Goal: Information Seeking & Learning: Learn about a topic

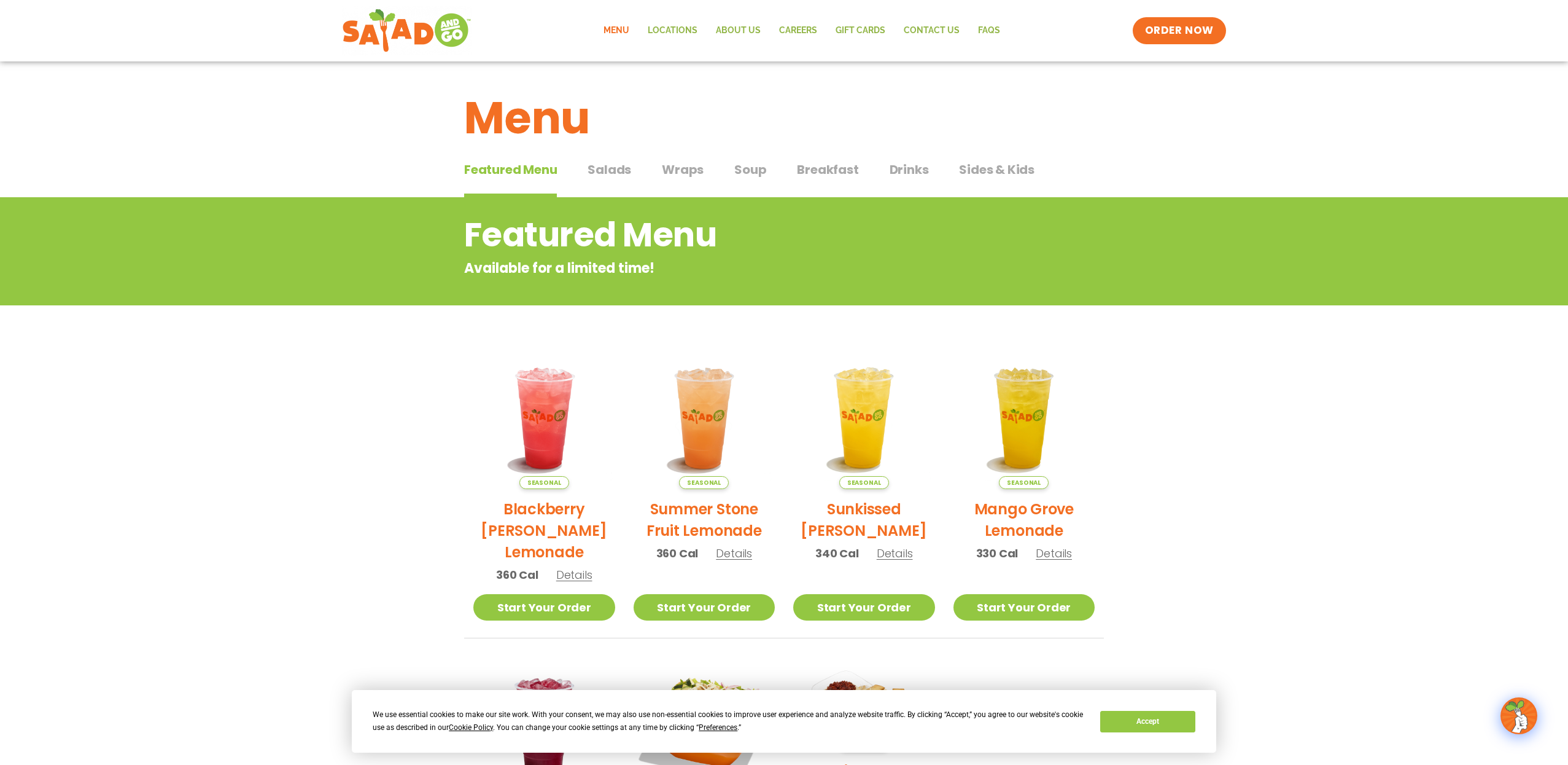
click at [615, 169] on span "Salads" at bounding box center [610, 169] width 44 height 18
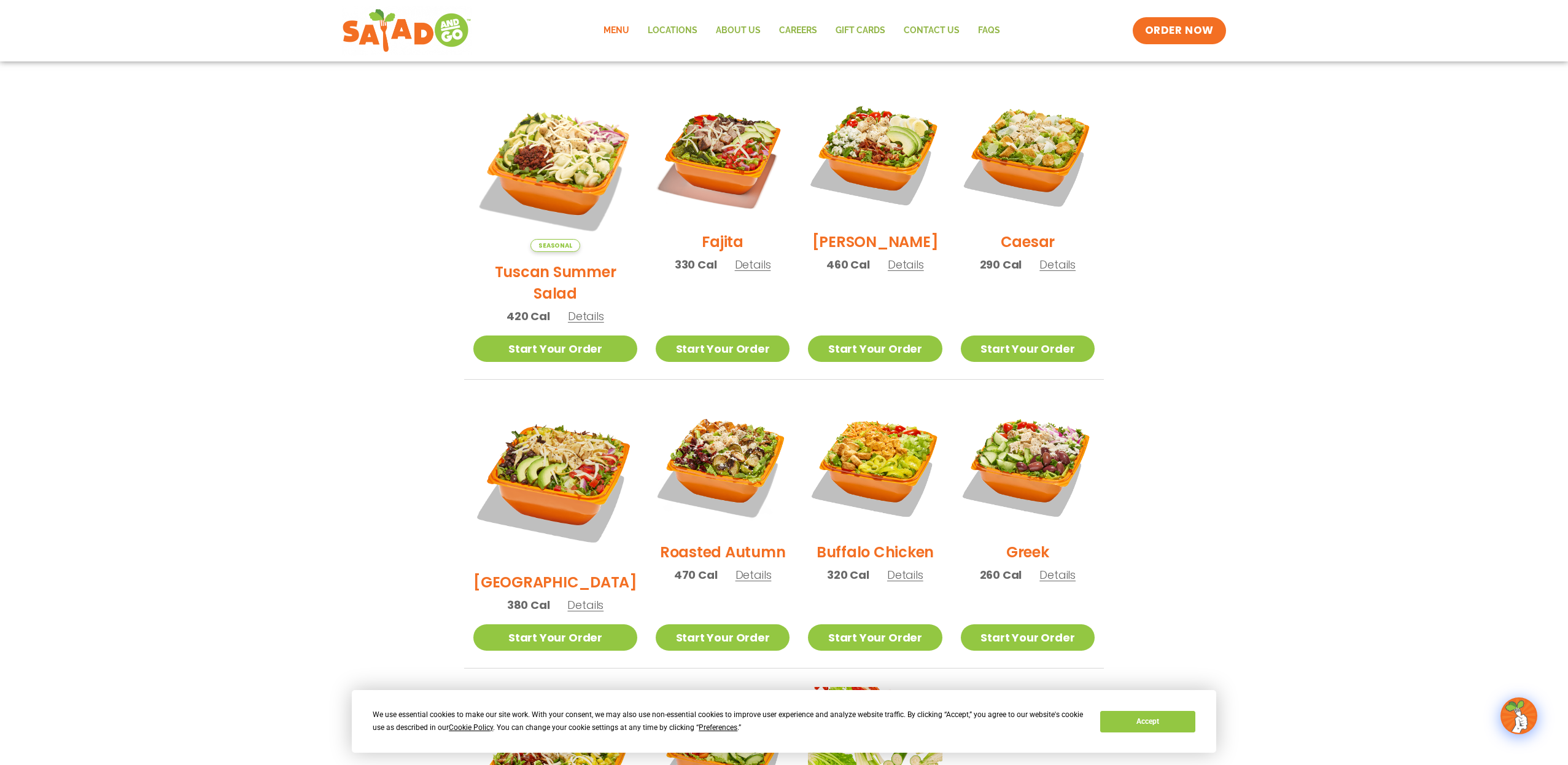
scroll to position [367, 0]
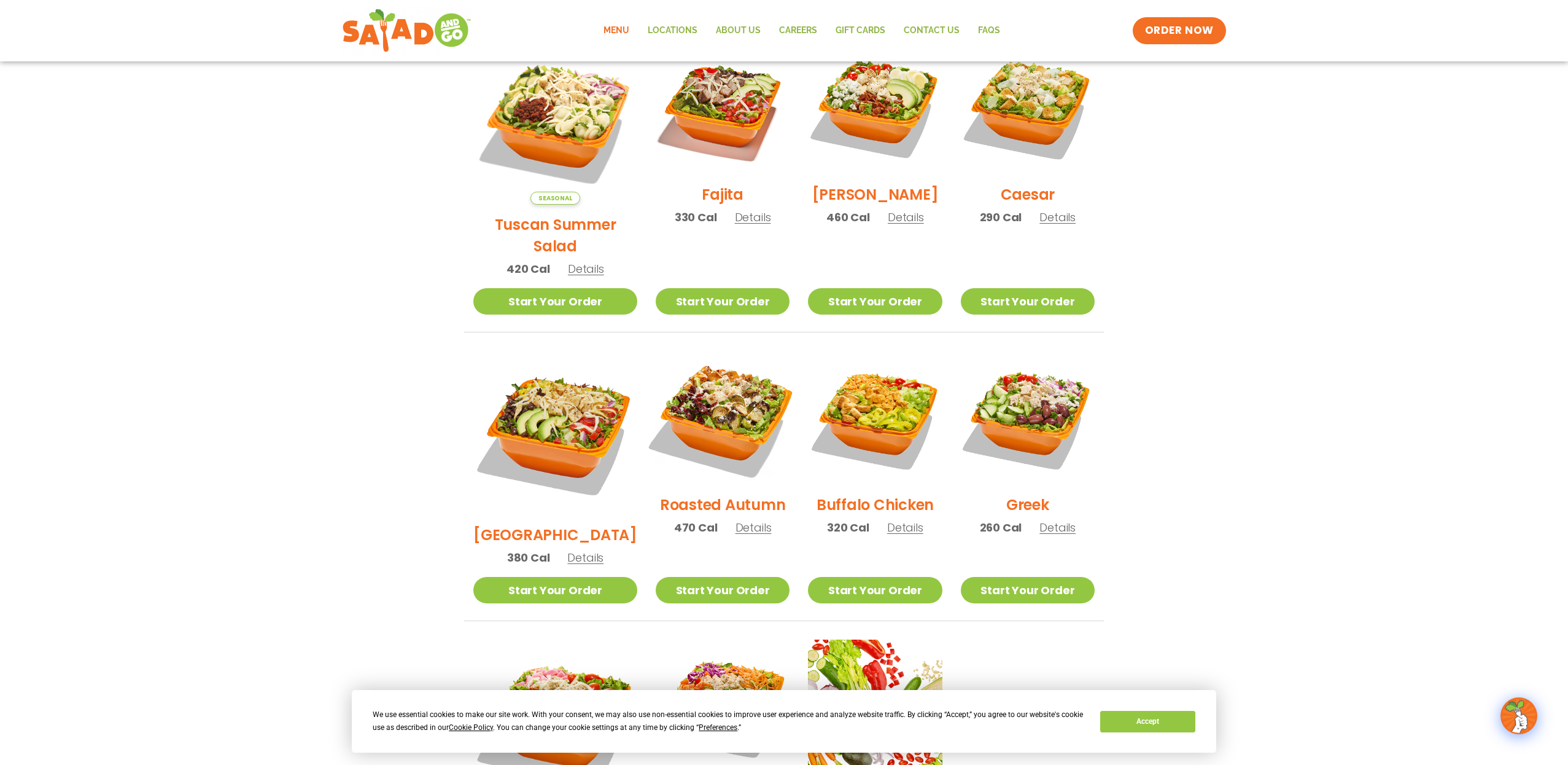
click at [710, 403] on img at bounding box center [723, 417] width 157 height 157
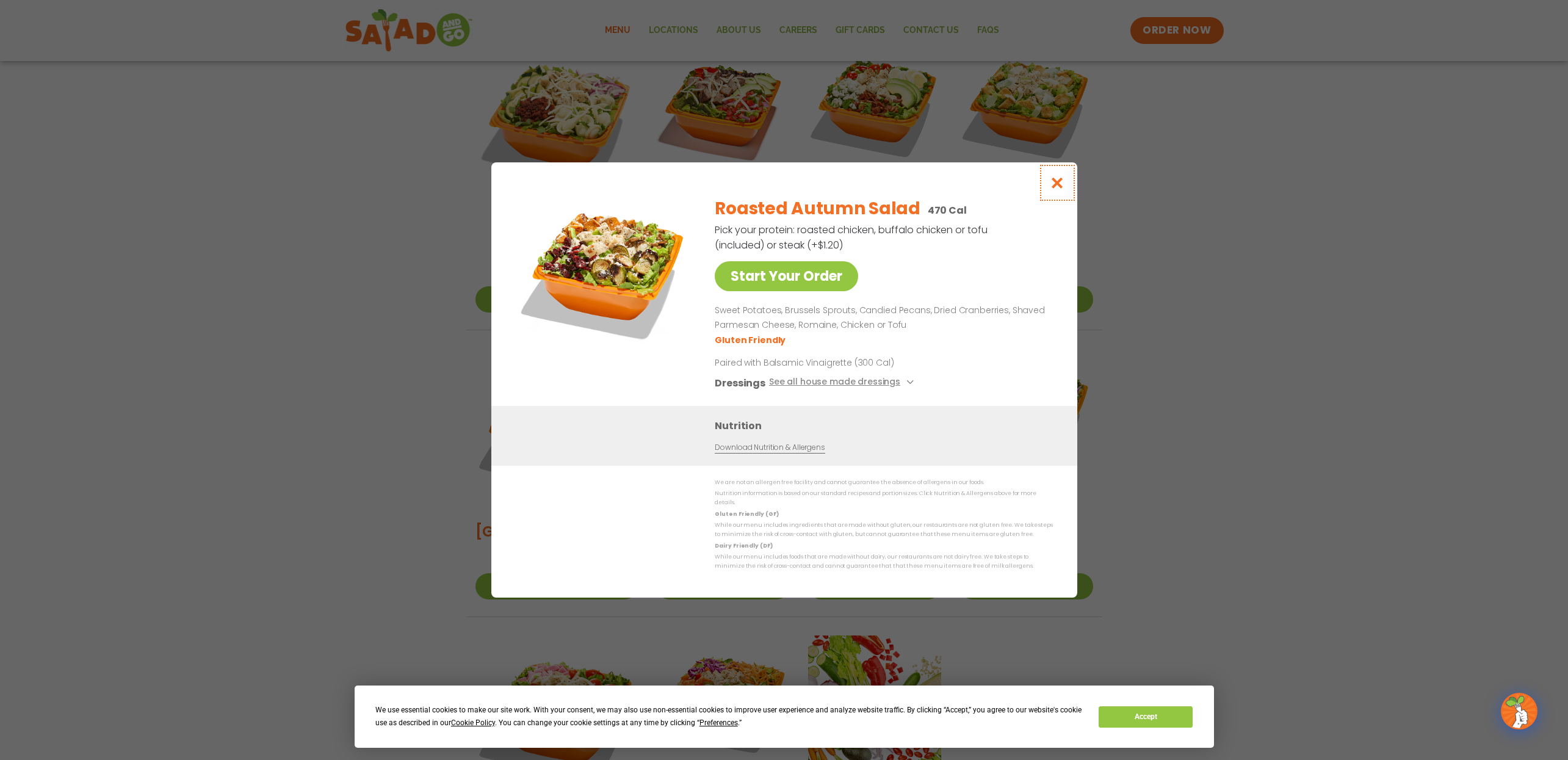
click at [1059, 186] on icon "Close modal" at bounding box center [1056, 183] width 15 height 13
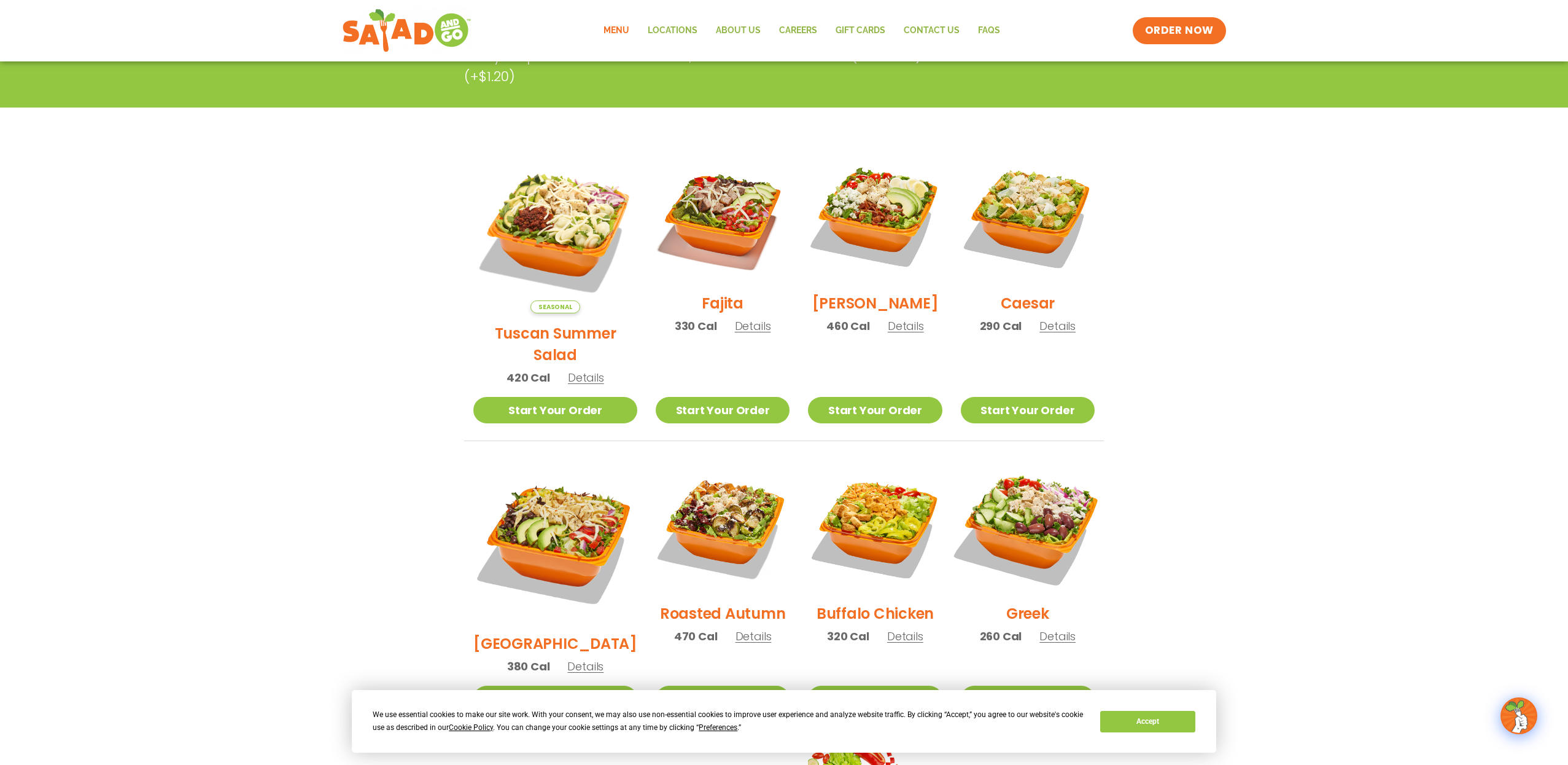
scroll to position [257, 0]
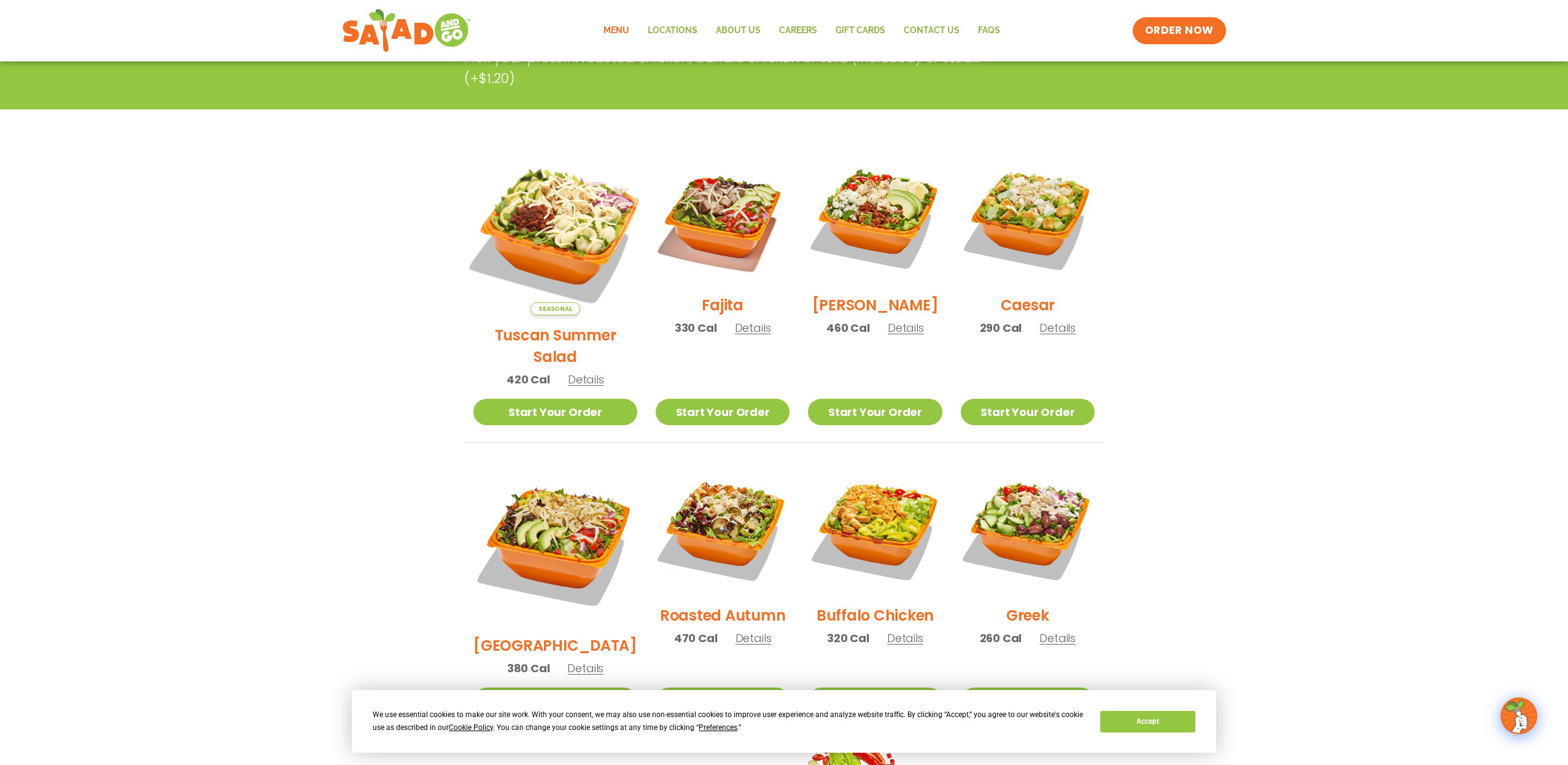
click at [555, 195] on img at bounding box center [555, 233] width 192 height 192
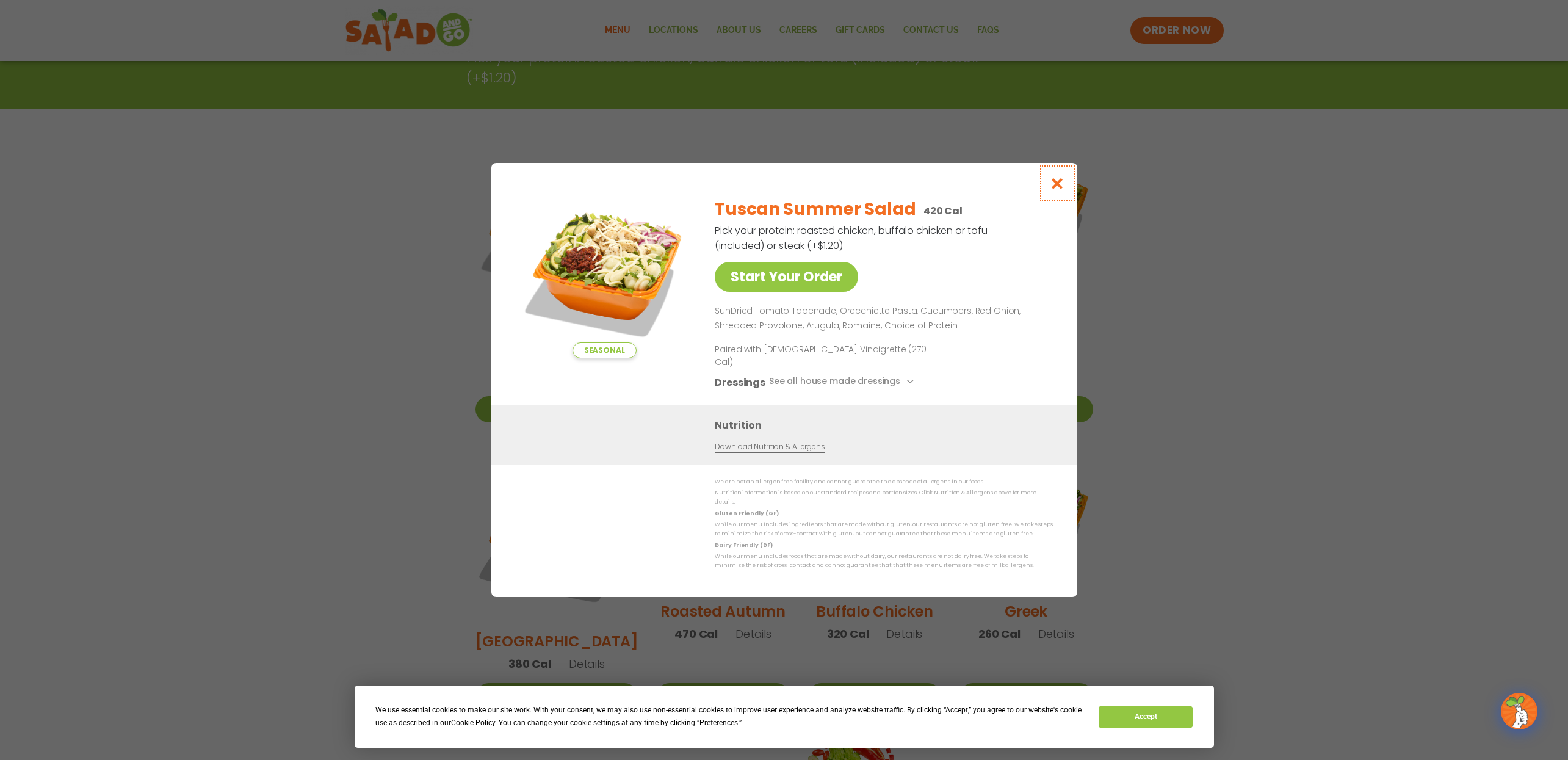
click at [1056, 190] on icon "Close modal" at bounding box center [1056, 183] width 15 height 13
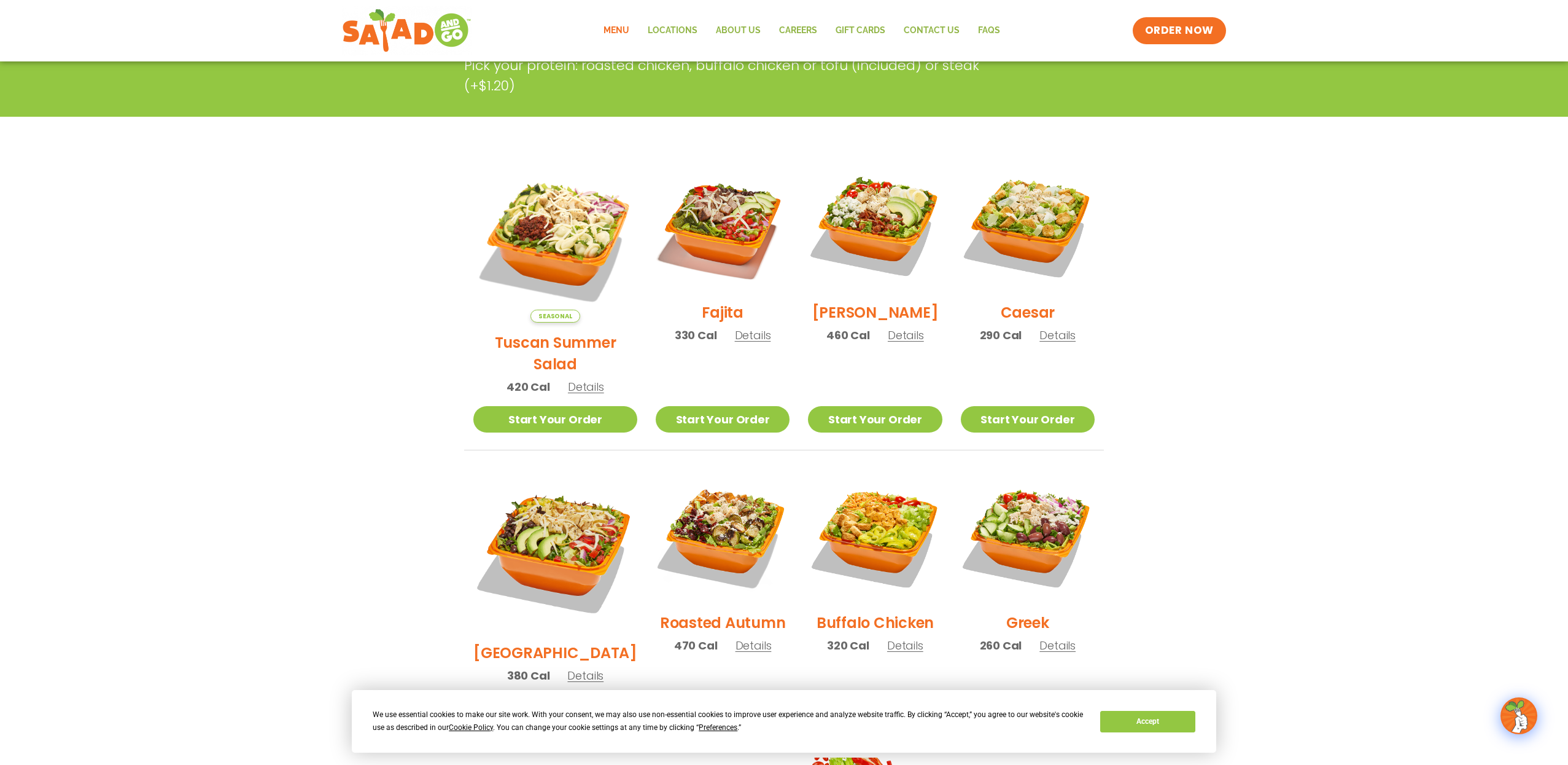
scroll to position [0, 0]
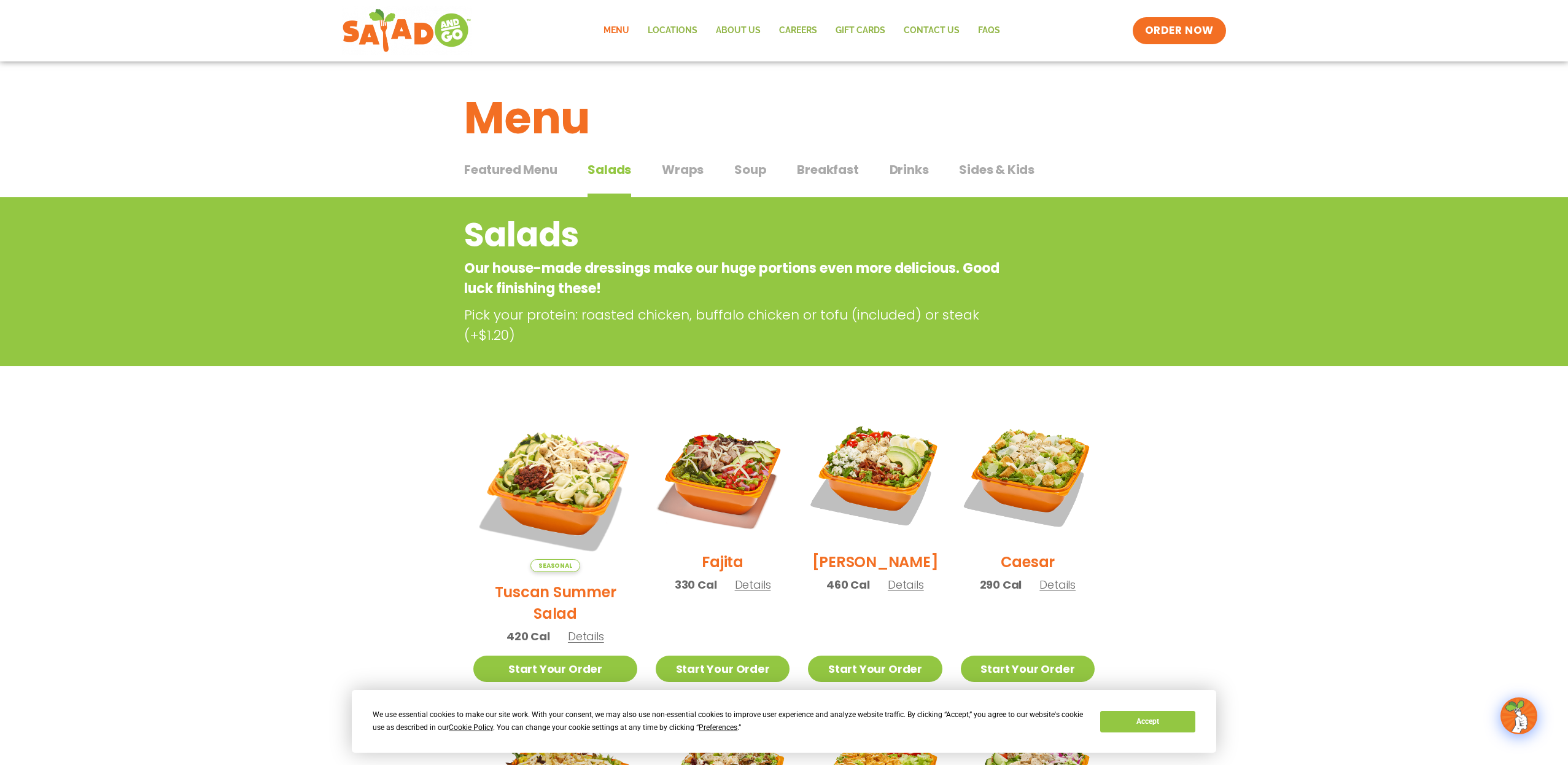
click at [770, 164] on div "Featured Menu Featured Menu Salads Salads Wraps Wraps Soup Soup Breakfast Break…" at bounding box center [784, 176] width 640 height 41
click at [758, 166] on span "Soup" at bounding box center [751, 169] width 32 height 18
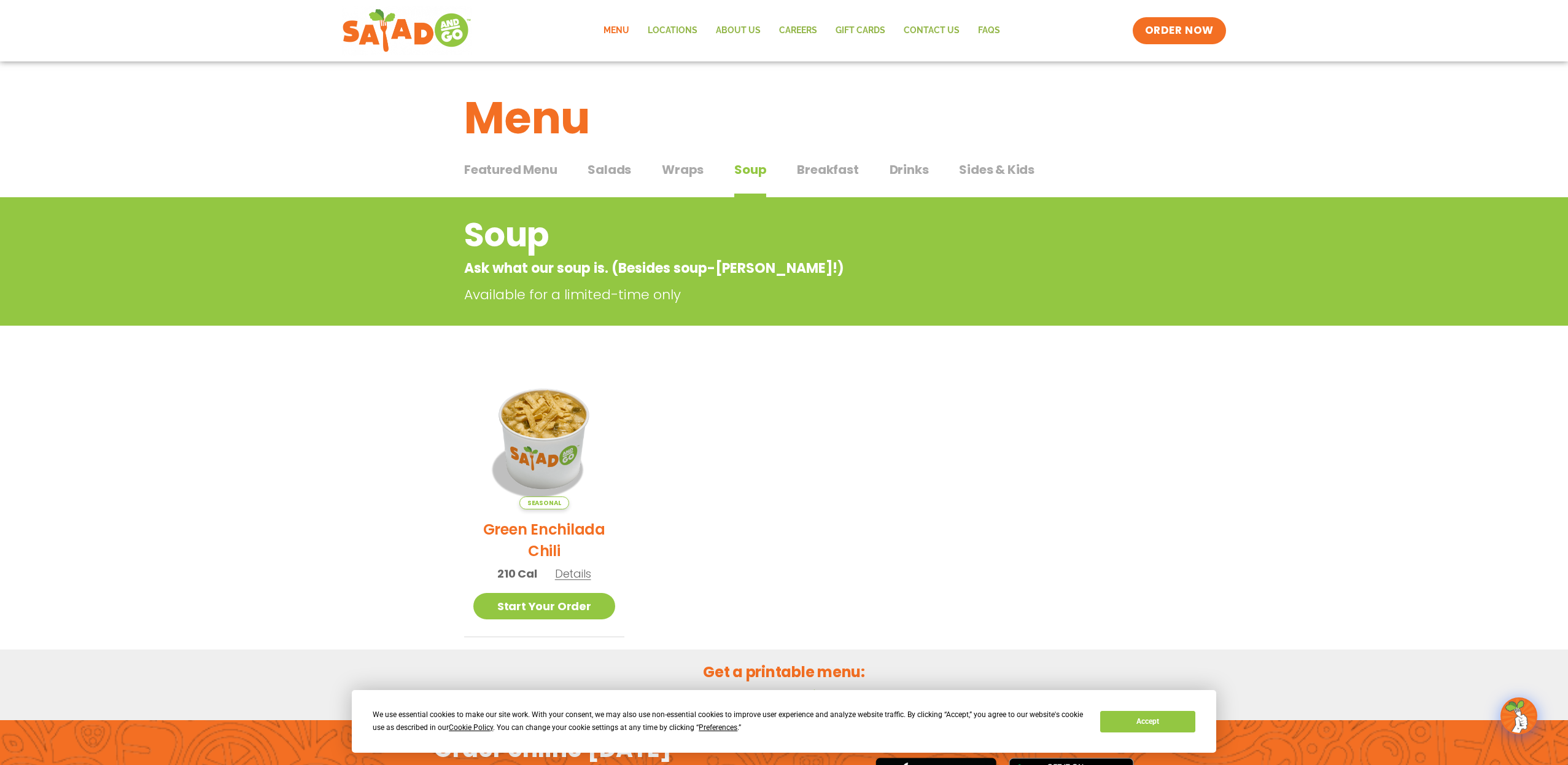
click at [821, 160] on span "Breakfast" at bounding box center [828, 169] width 62 height 18
